Goal: Find specific page/section: Find specific page/section

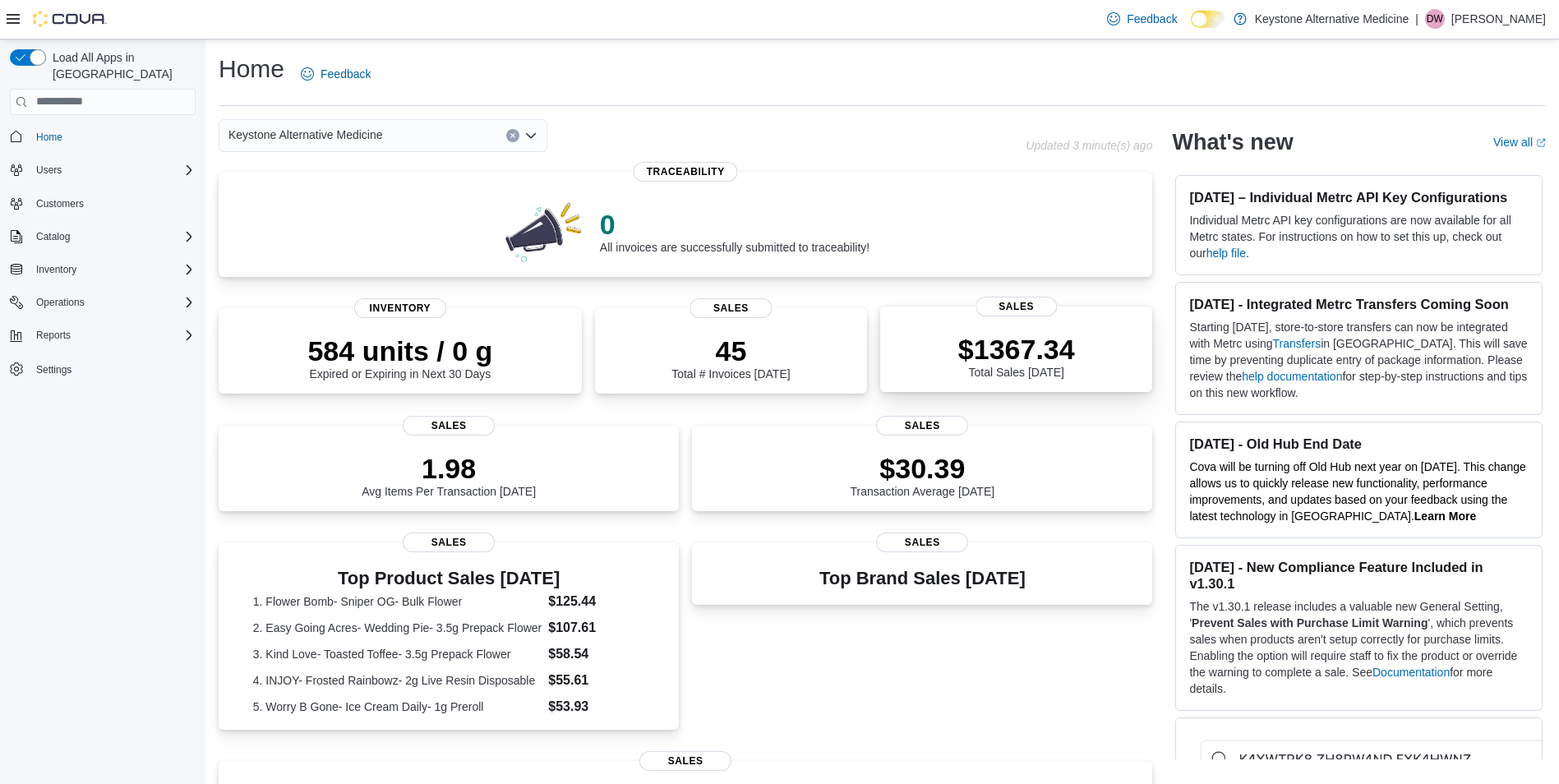
click at [1039, 305] on span "Sales" at bounding box center [1016, 307] width 82 height 20
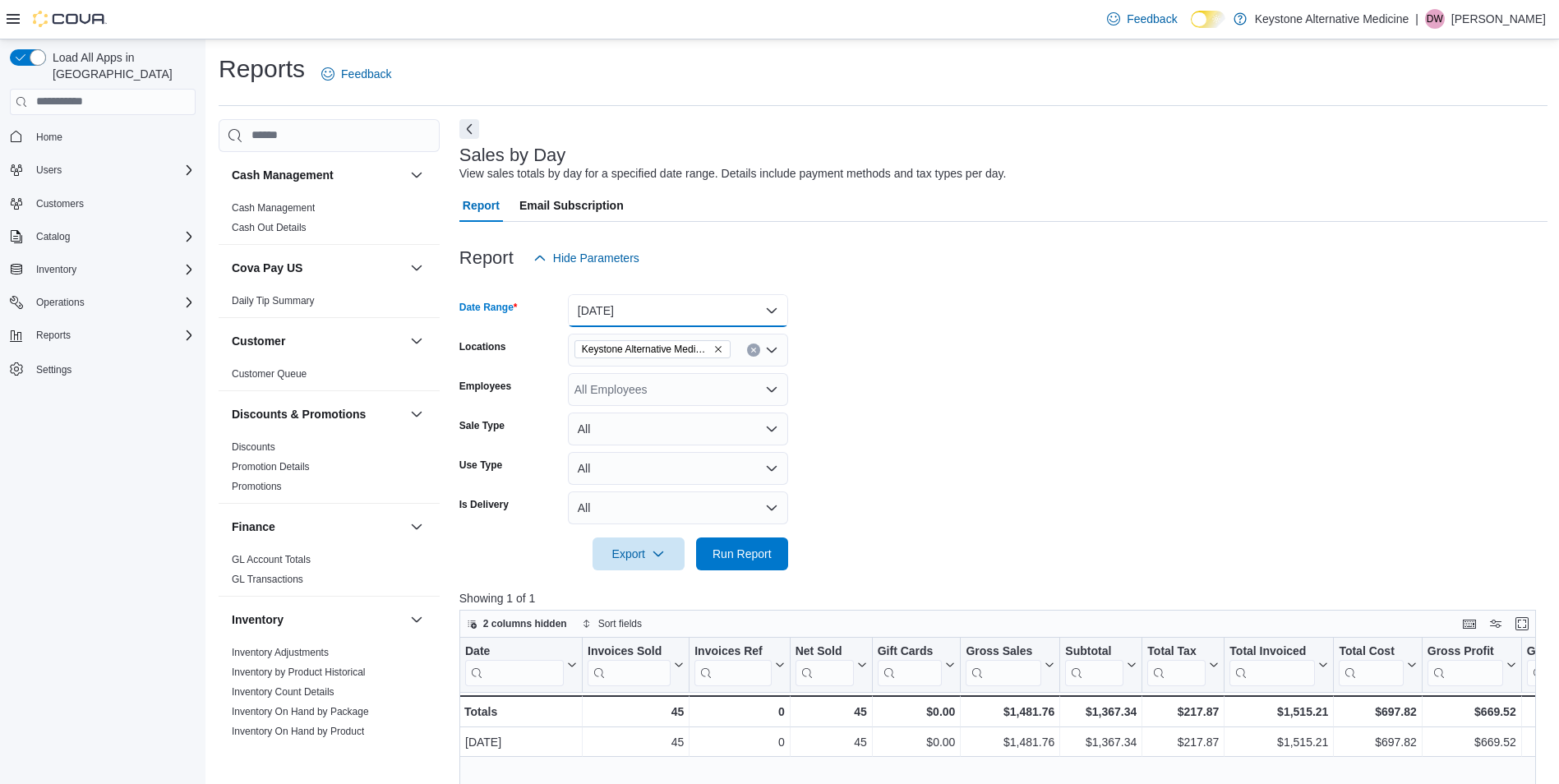
click at [780, 302] on button "Today" at bounding box center [678, 309] width 220 height 32
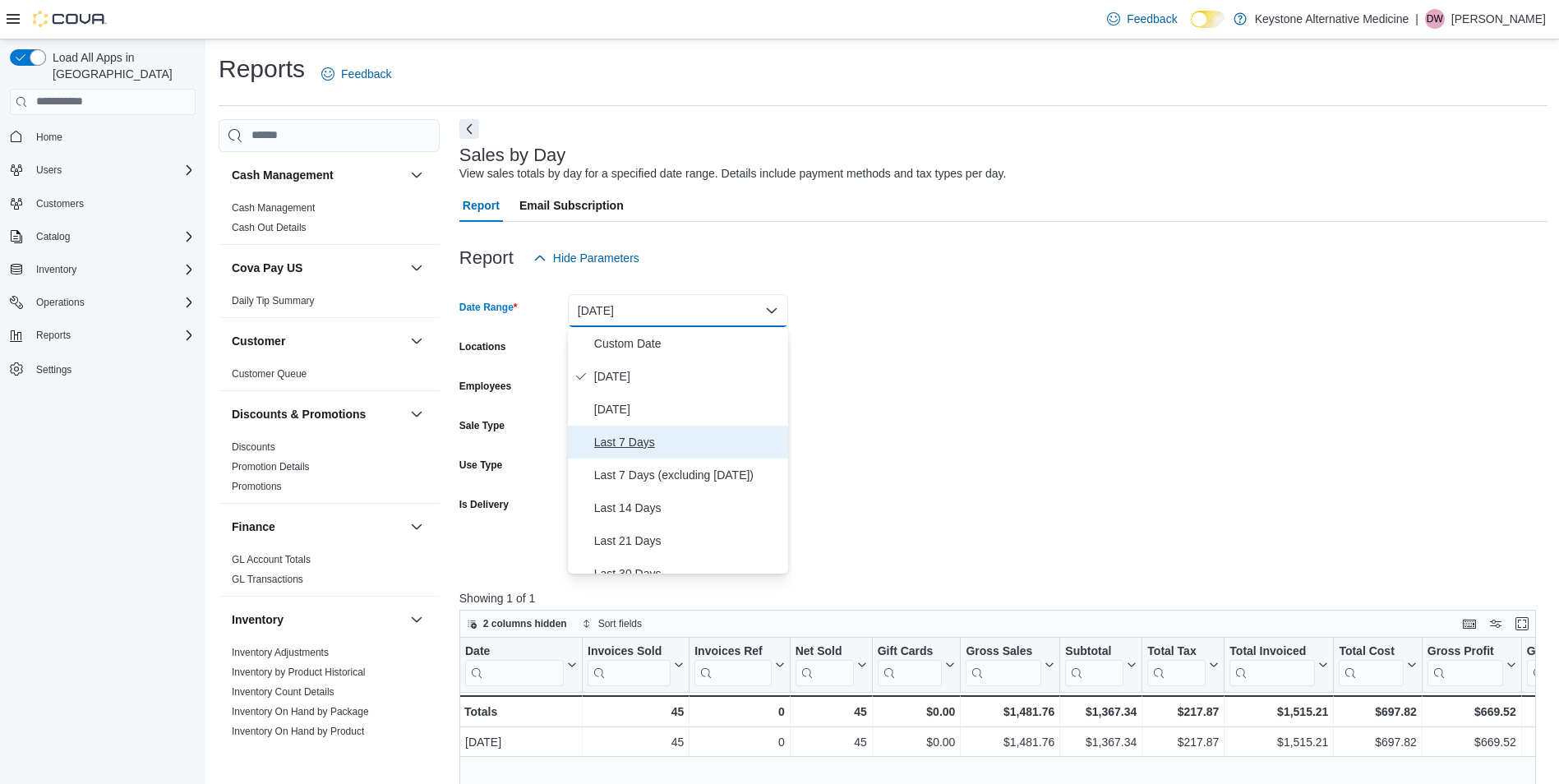
click at [648, 434] on span "Last 7 Days" at bounding box center [688, 442] width 188 height 20
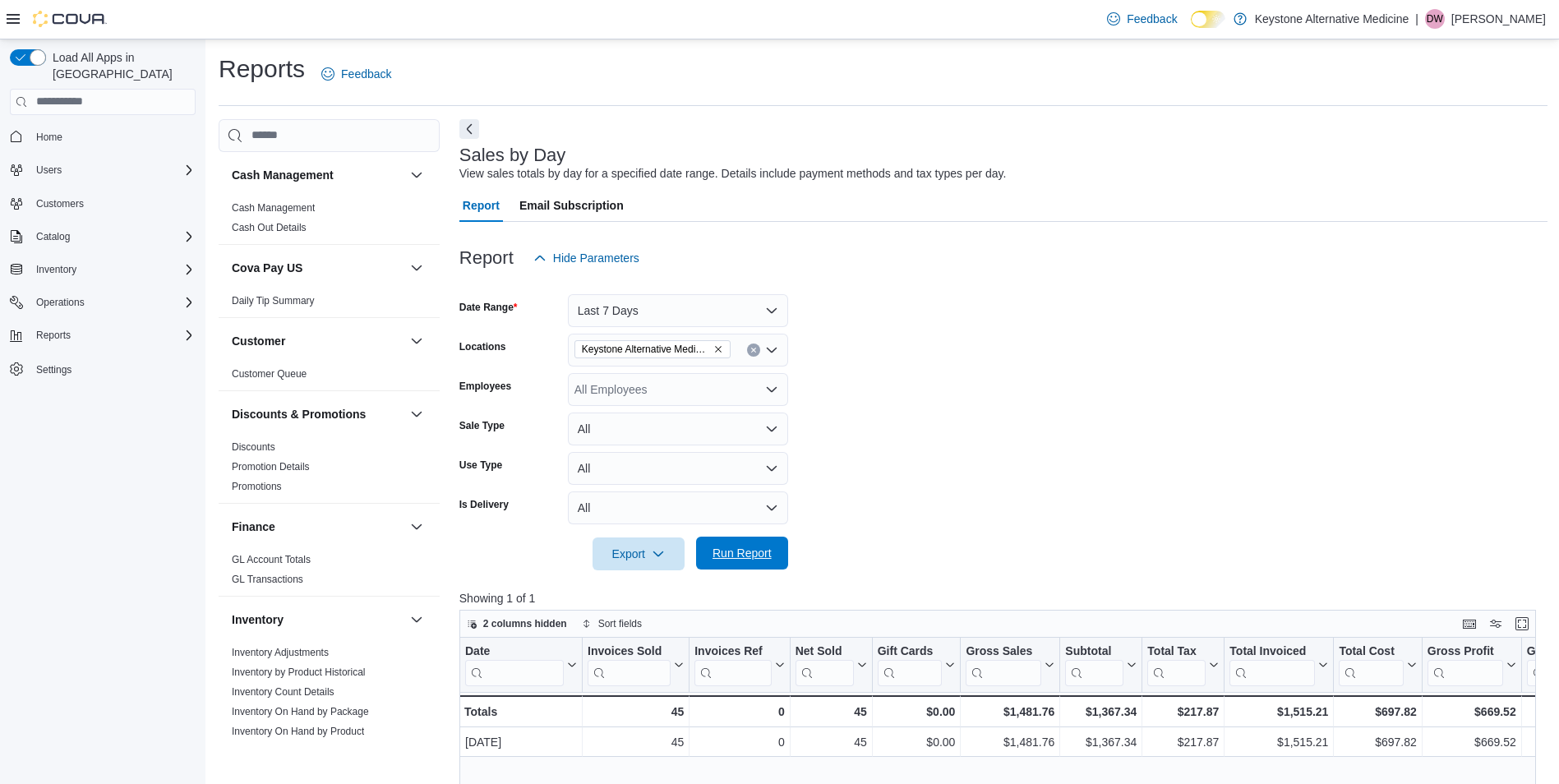
click at [755, 550] on span "Run Report" at bounding box center [742, 552] width 59 height 17
click at [68, 197] on span "Customers" at bounding box center [60, 203] width 47 height 13
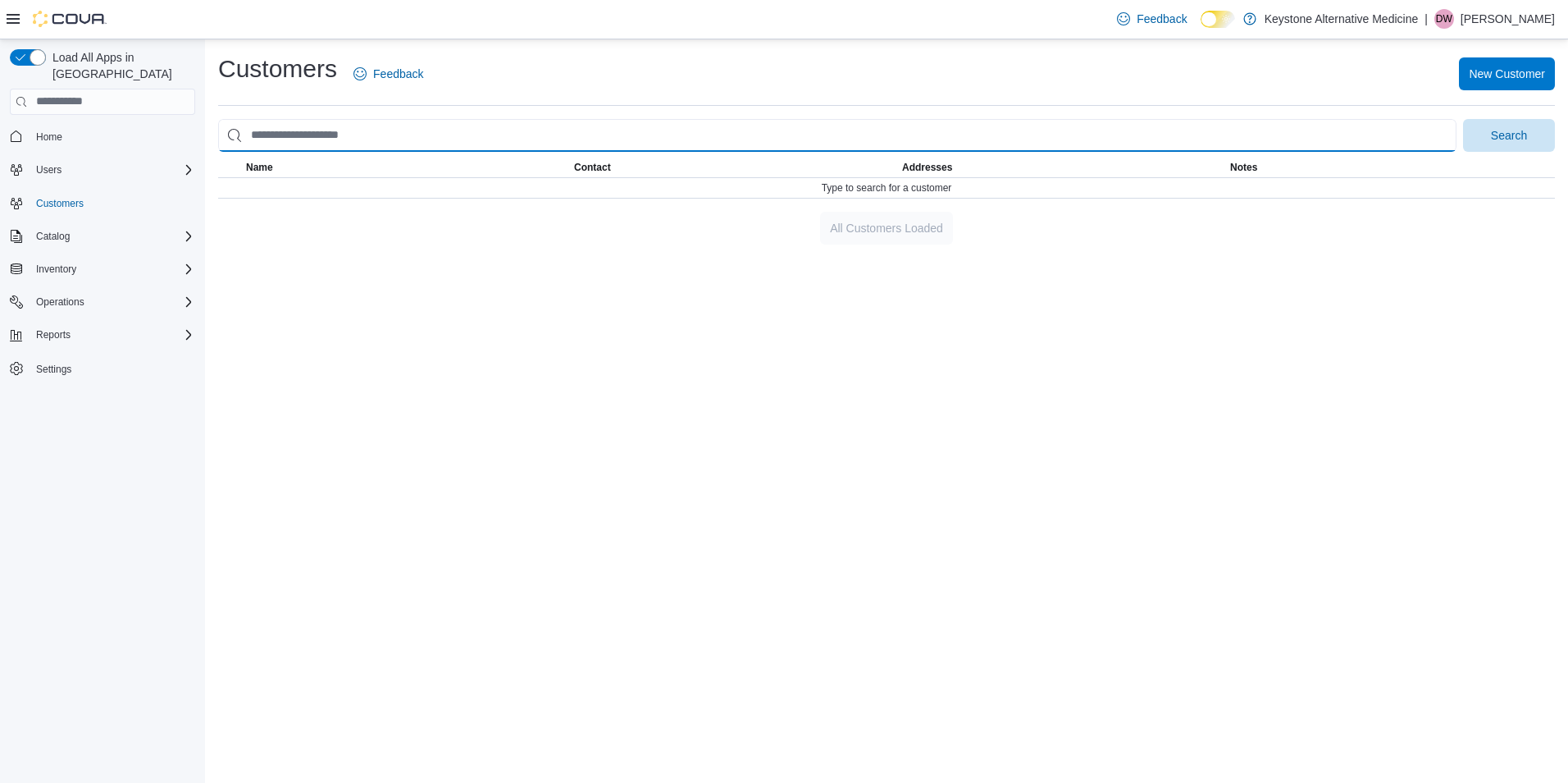
click at [443, 121] on input "search" at bounding box center [836, 134] width 1239 height 32
click at [1463, 119] on button "Search" at bounding box center [1509, 134] width 92 height 32
type input "*"
type input "****"
click at [1463, 119] on button "Search" at bounding box center [1509, 134] width 92 height 32
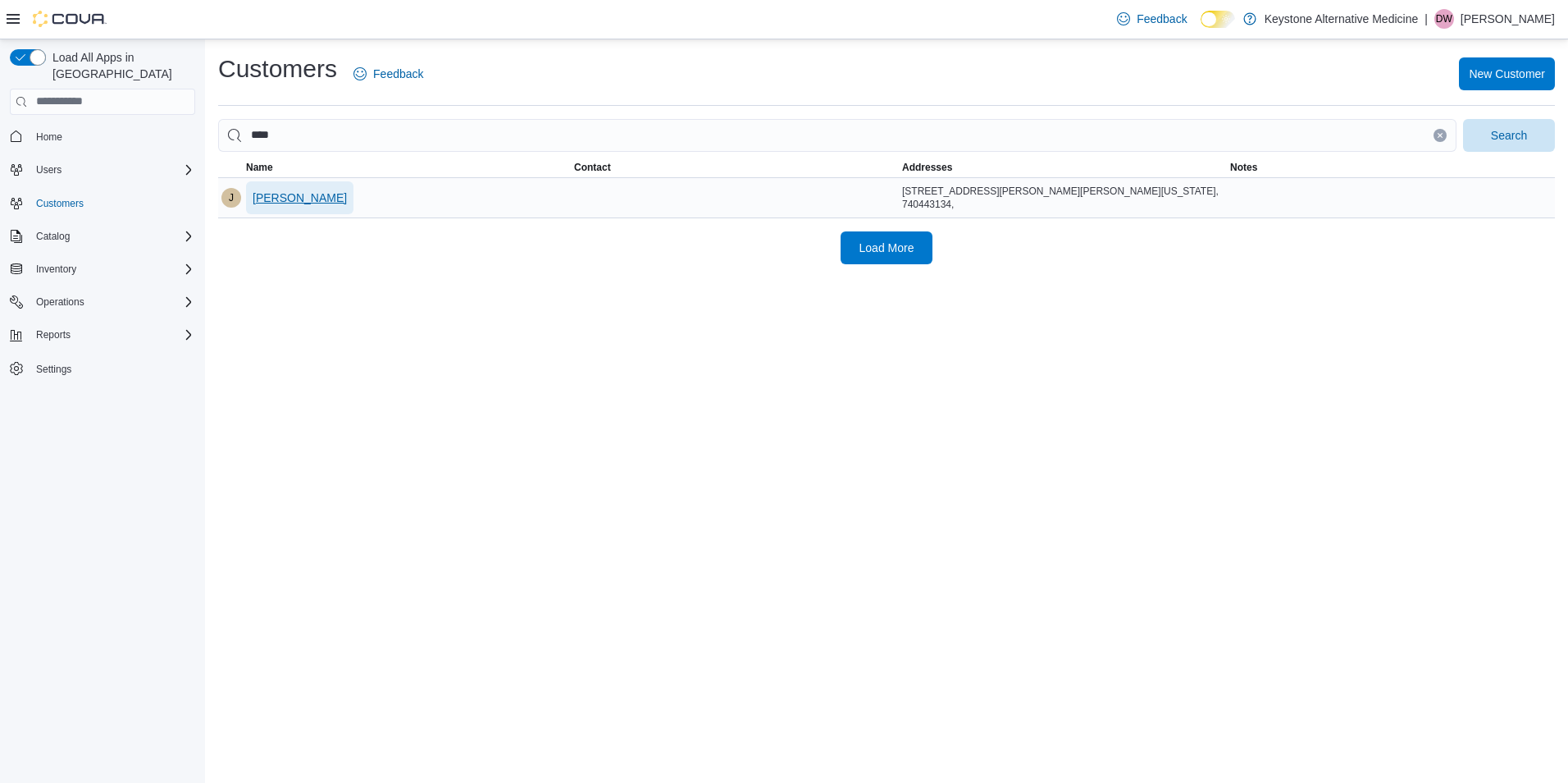
click at [281, 202] on span "Justin Hope" at bounding box center [300, 197] width 94 height 17
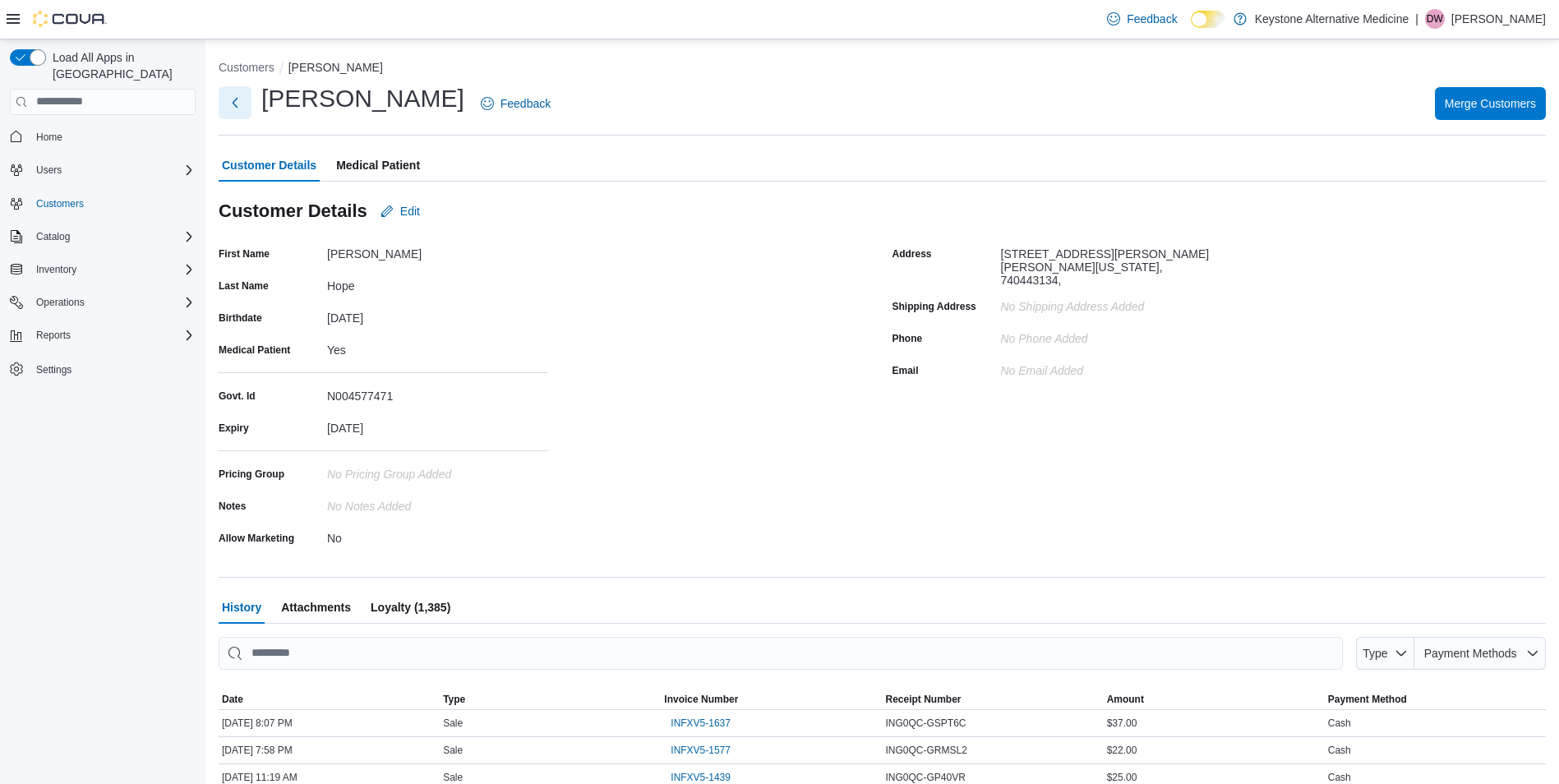
click at [238, 108] on button "Next" at bounding box center [234, 102] width 32 height 32
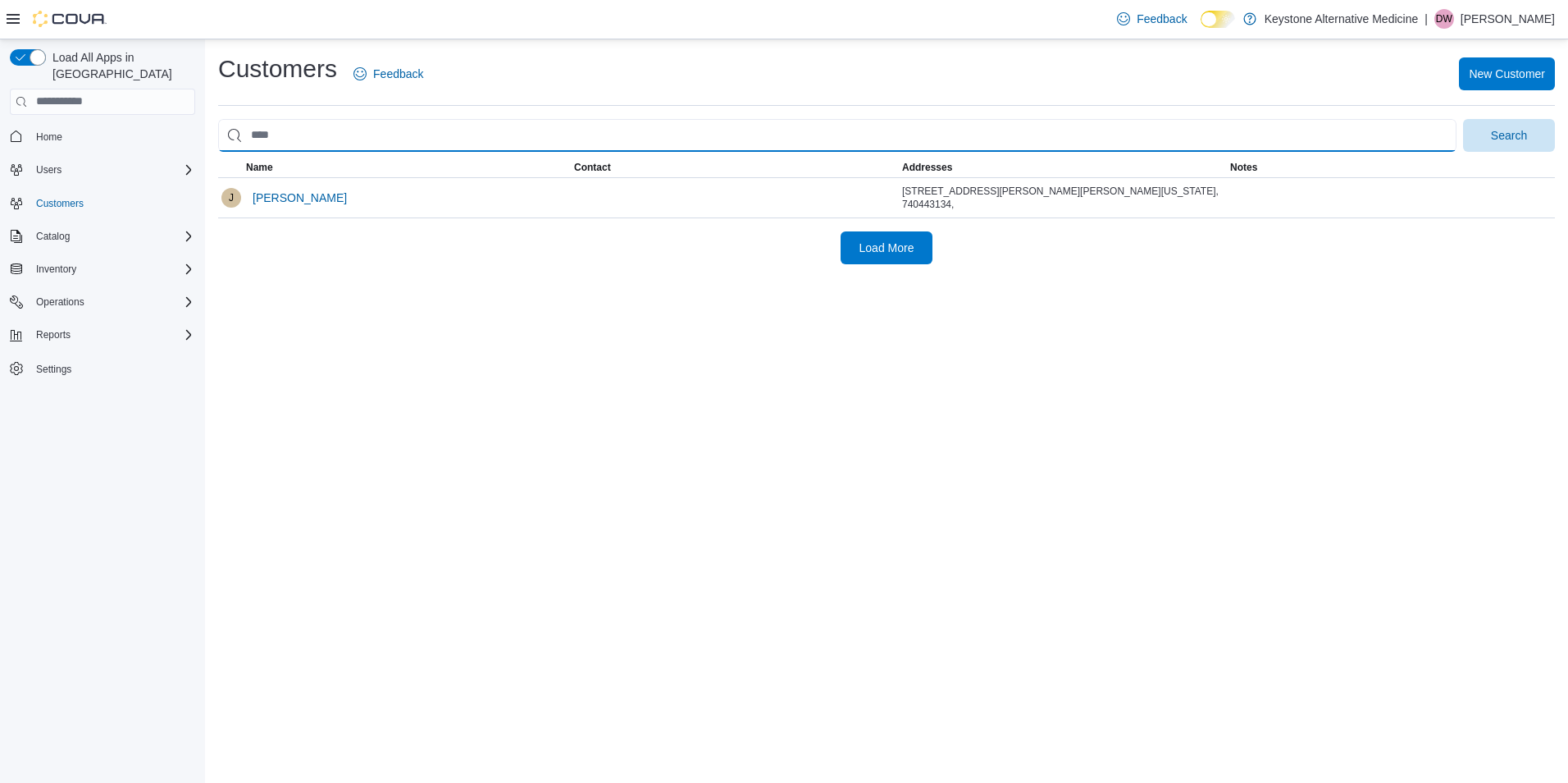
click at [324, 143] on input "search" at bounding box center [836, 134] width 1239 height 32
click at [332, 145] on input "search" at bounding box center [836, 134] width 1239 height 32
click at [293, 130] on input "search" at bounding box center [836, 134] width 1239 height 32
type input "*******"
click at [1463, 119] on button "Search" at bounding box center [1509, 134] width 92 height 32
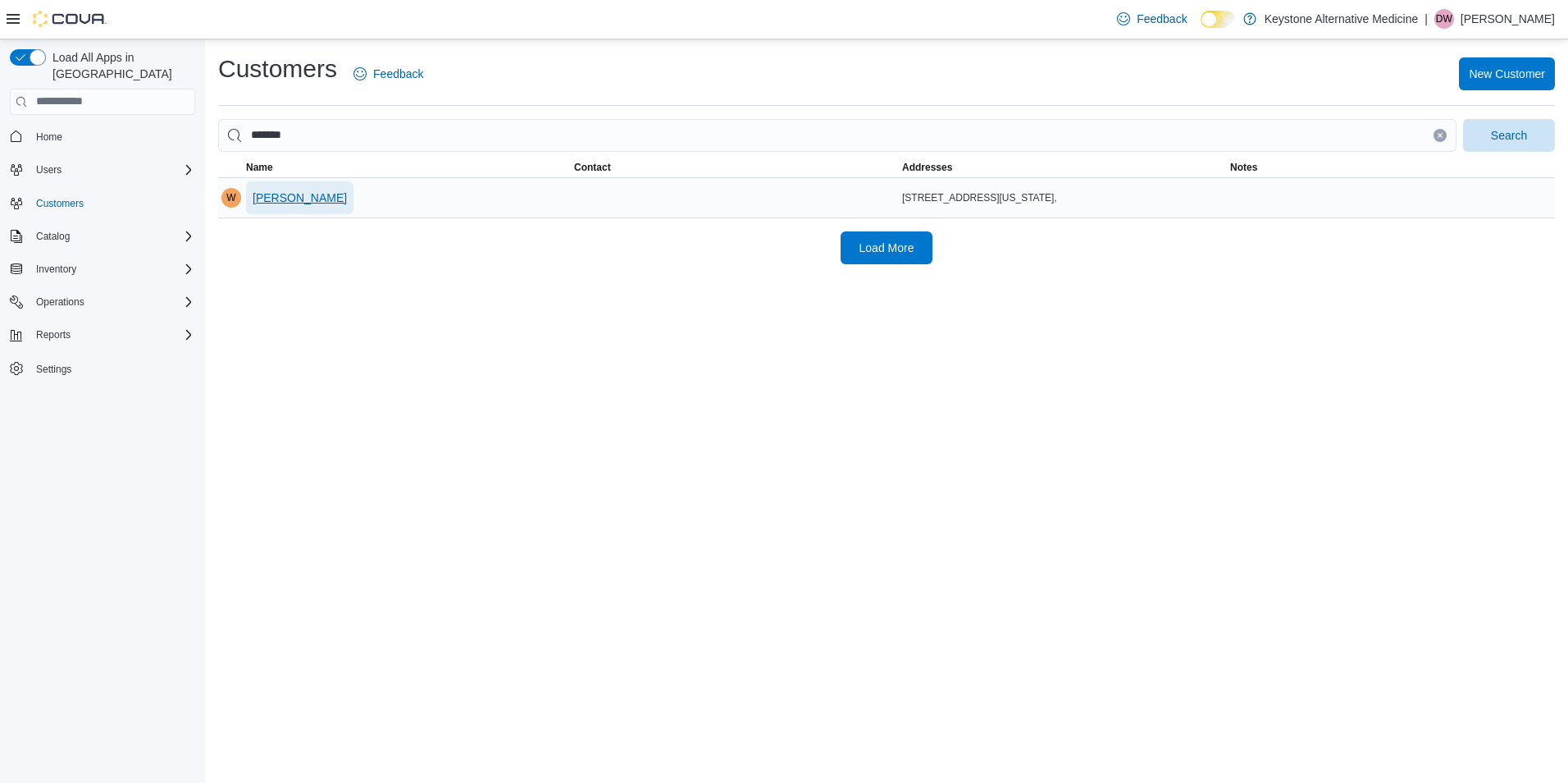
click at [274, 197] on span "William Bensley" at bounding box center [300, 197] width 94 height 17
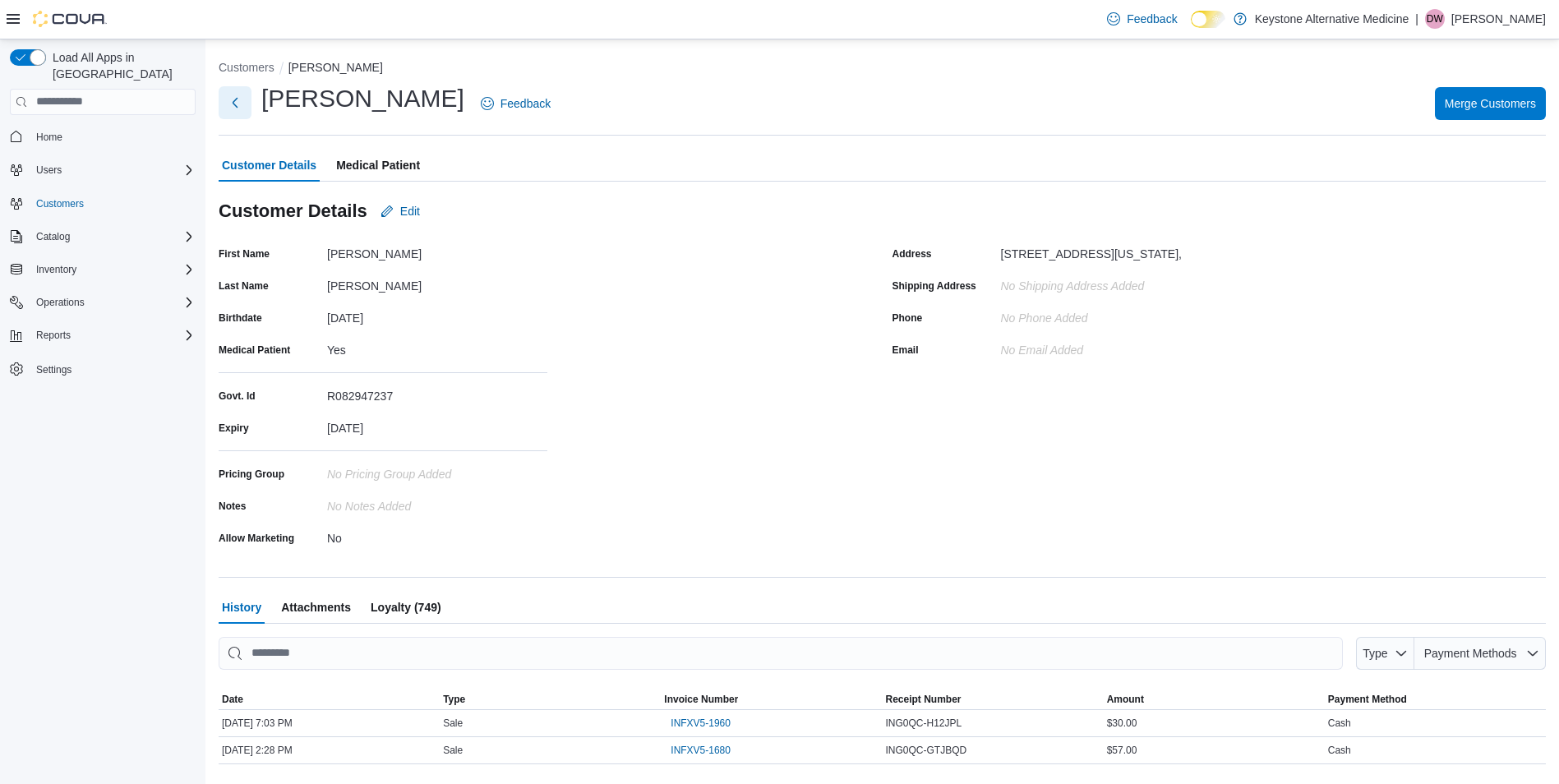
click at [233, 105] on button "Next" at bounding box center [234, 102] width 32 height 32
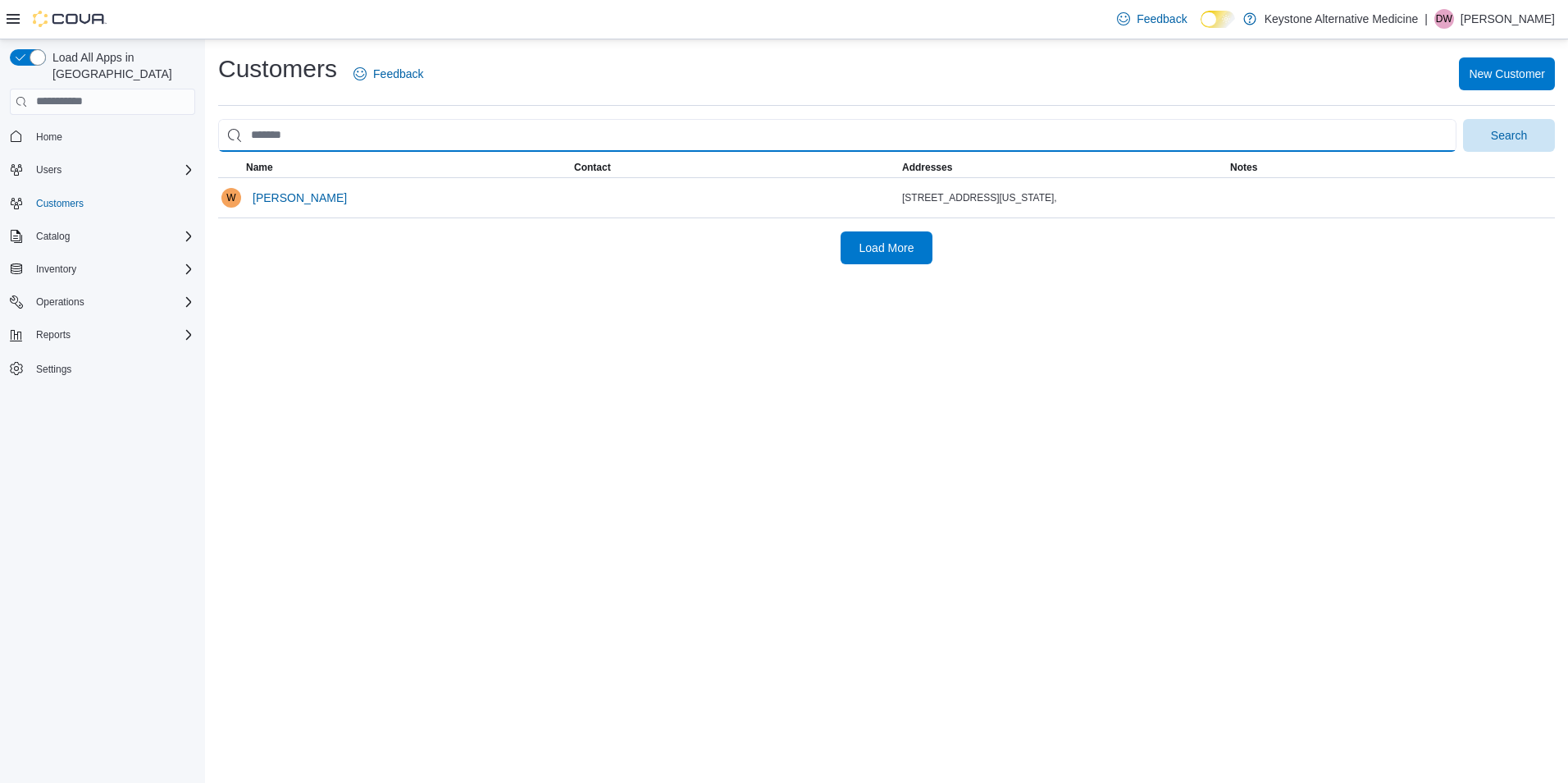
click at [430, 143] on input "search" at bounding box center [836, 134] width 1239 height 32
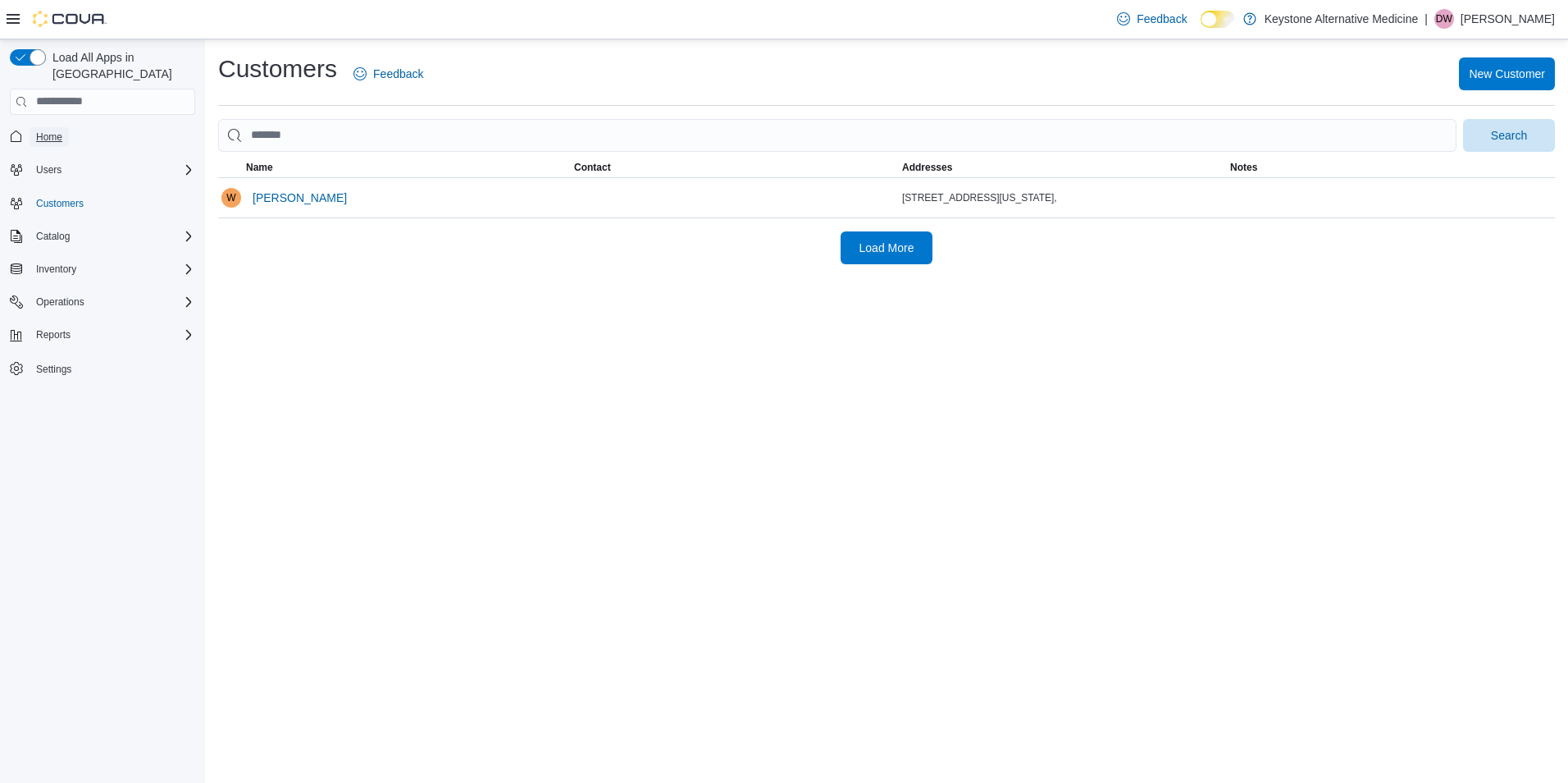
click at [53, 130] on span "Home" at bounding box center [49, 136] width 26 height 13
